Goal: Task Accomplishment & Management: Manage account settings

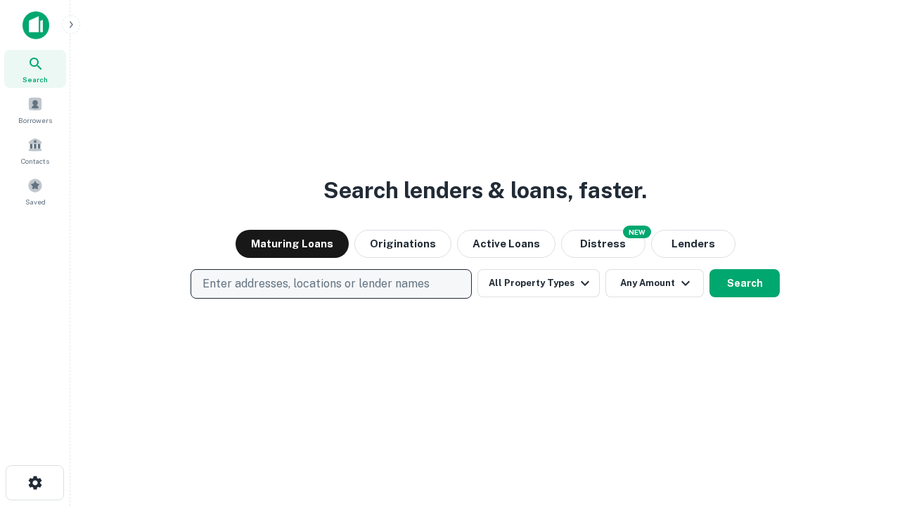
click at [331, 284] on p "Enter addresses, locations or lender names" at bounding box center [316, 284] width 227 height 17
type input "**********"
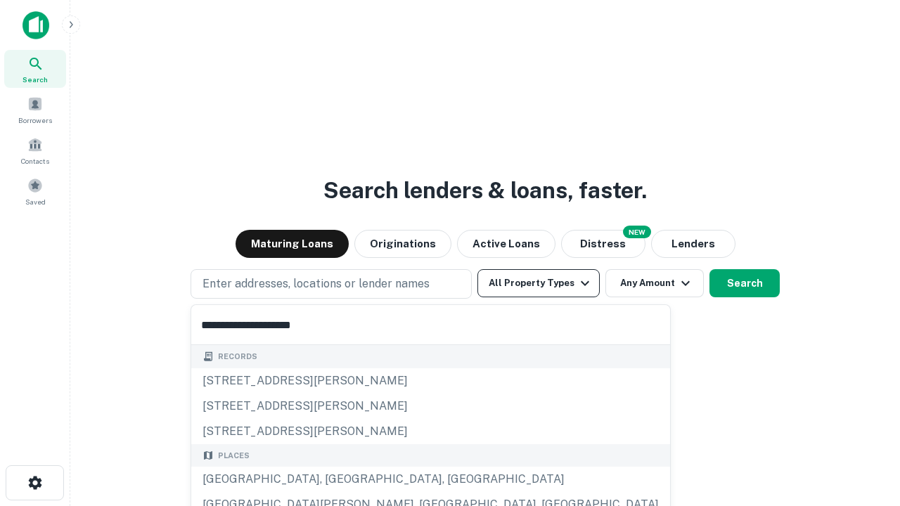
click at [336, 480] on div "Santa Monica, CA, USA" at bounding box center [430, 479] width 479 height 25
click at [539, 283] on button "All Property Types" at bounding box center [539, 283] width 122 height 28
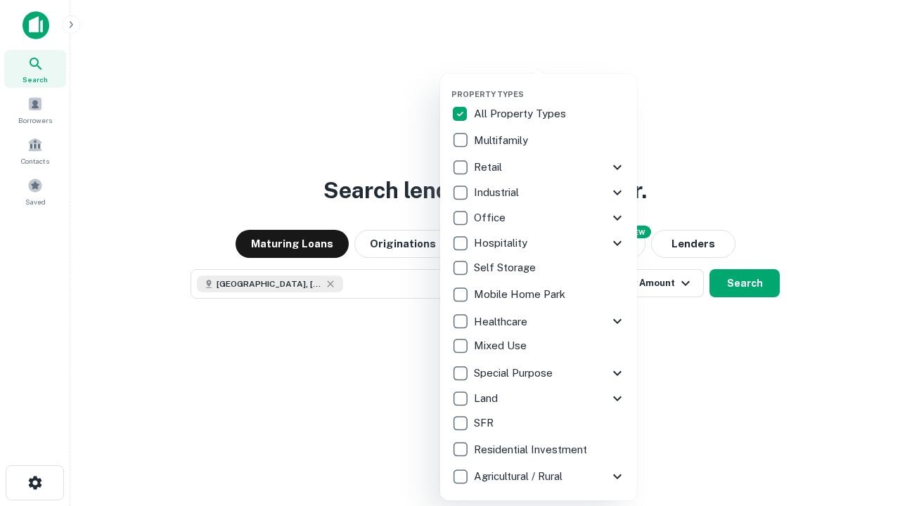
click at [550, 85] on button "button" at bounding box center [550, 85] width 197 height 1
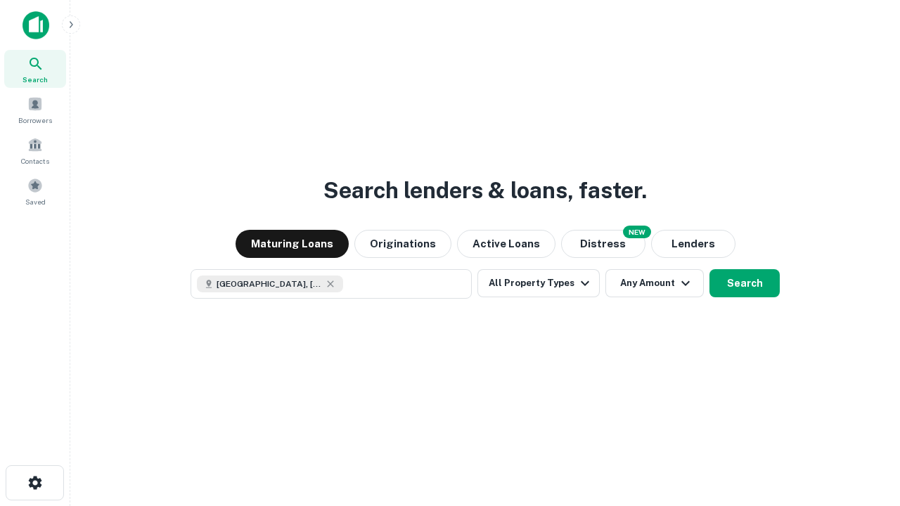
scroll to position [23, 0]
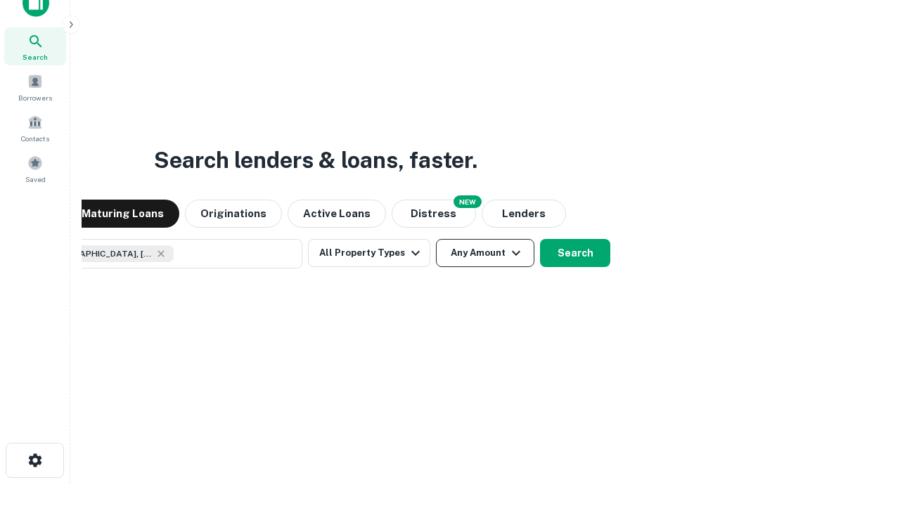
click at [436, 239] on button "Any Amount" at bounding box center [485, 253] width 98 height 28
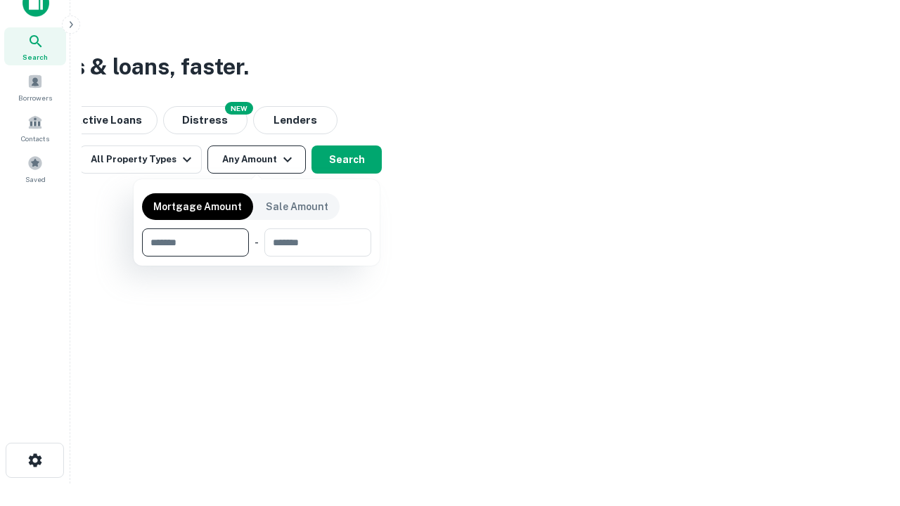
type input "*******"
click at [257, 257] on button "button" at bounding box center [256, 257] width 229 height 1
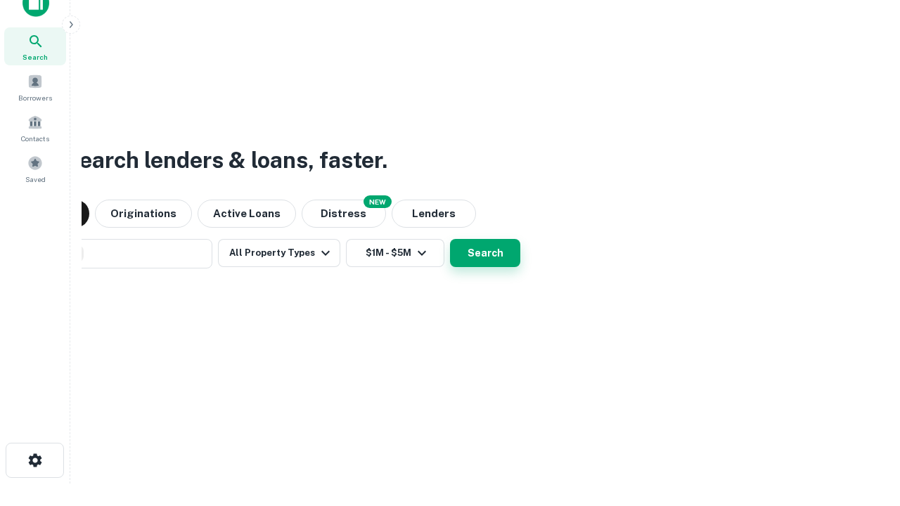
click at [450, 239] on button "Search" at bounding box center [485, 253] width 70 height 28
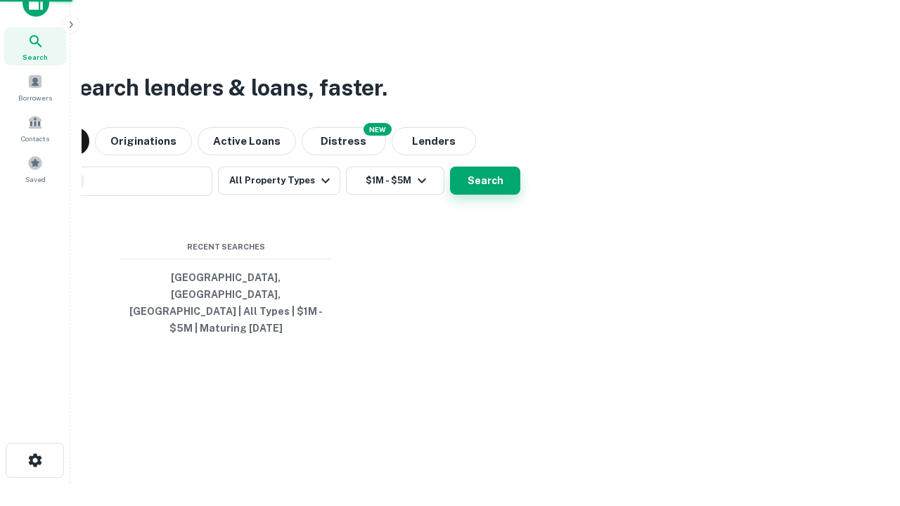
scroll to position [46, 398]
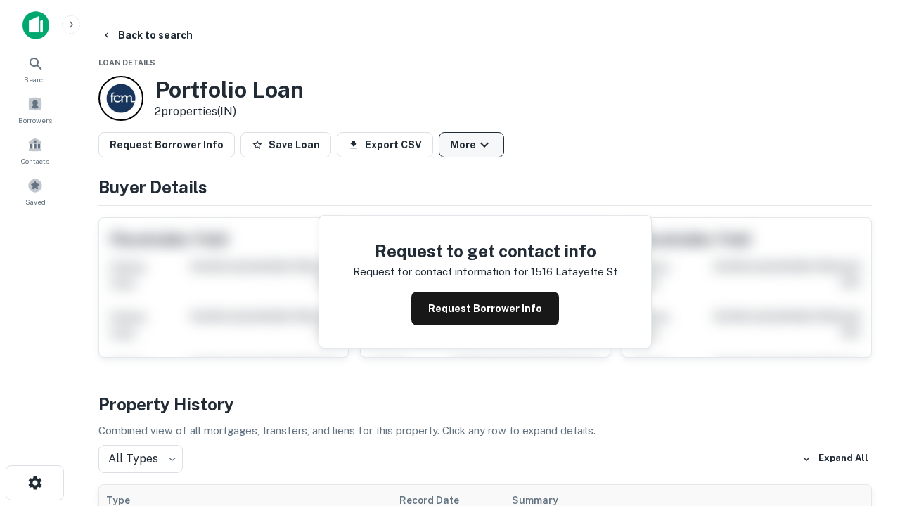
click at [471, 145] on button "More" at bounding box center [471, 144] width 65 height 25
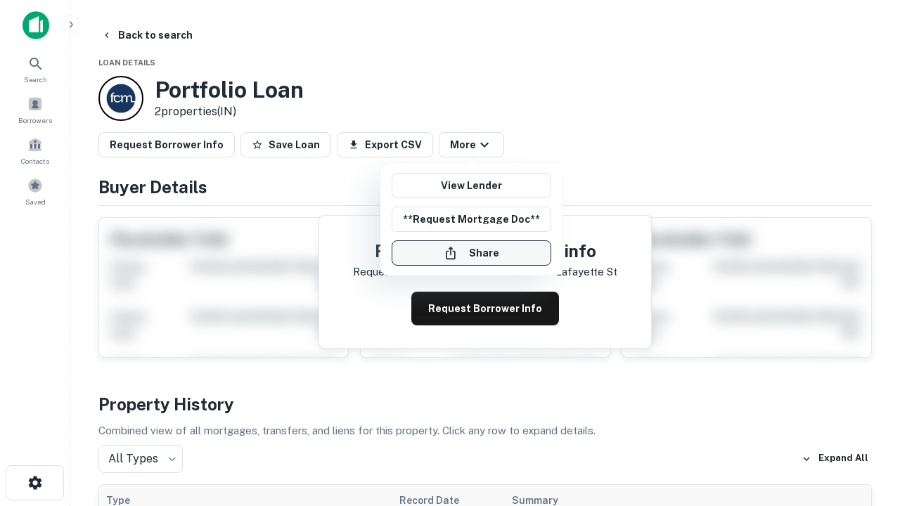
click at [471, 253] on button "Share" at bounding box center [472, 253] width 160 height 25
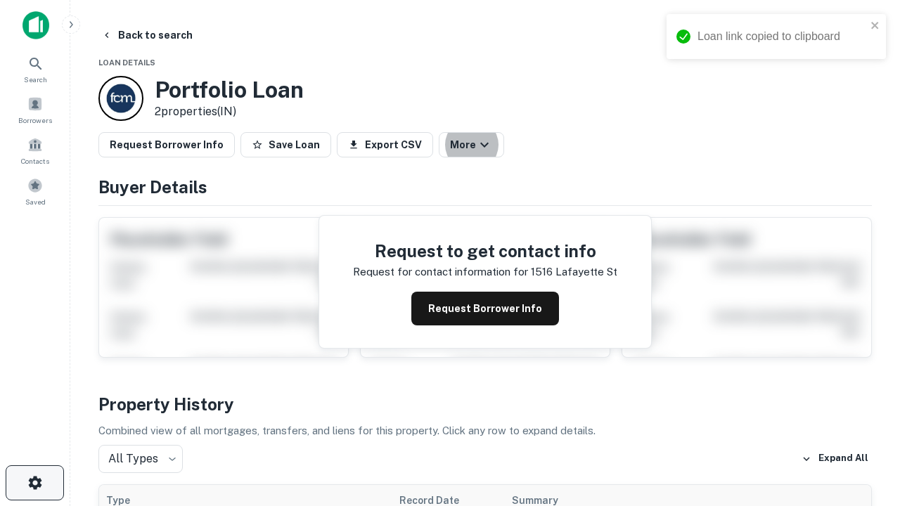
click at [34, 483] on icon "button" at bounding box center [35, 483] width 17 height 17
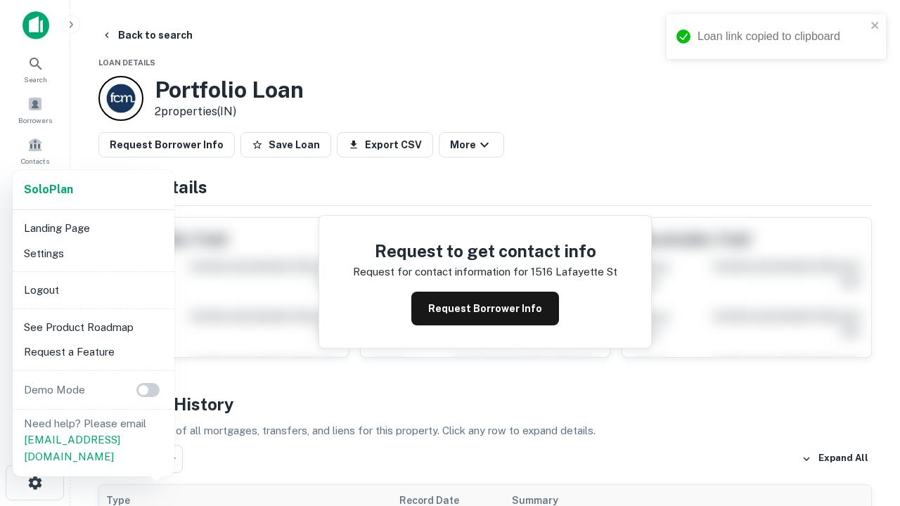
click at [93, 290] on li "Logout" at bounding box center [93, 290] width 151 height 25
